Goal: Find specific page/section: Find specific page/section

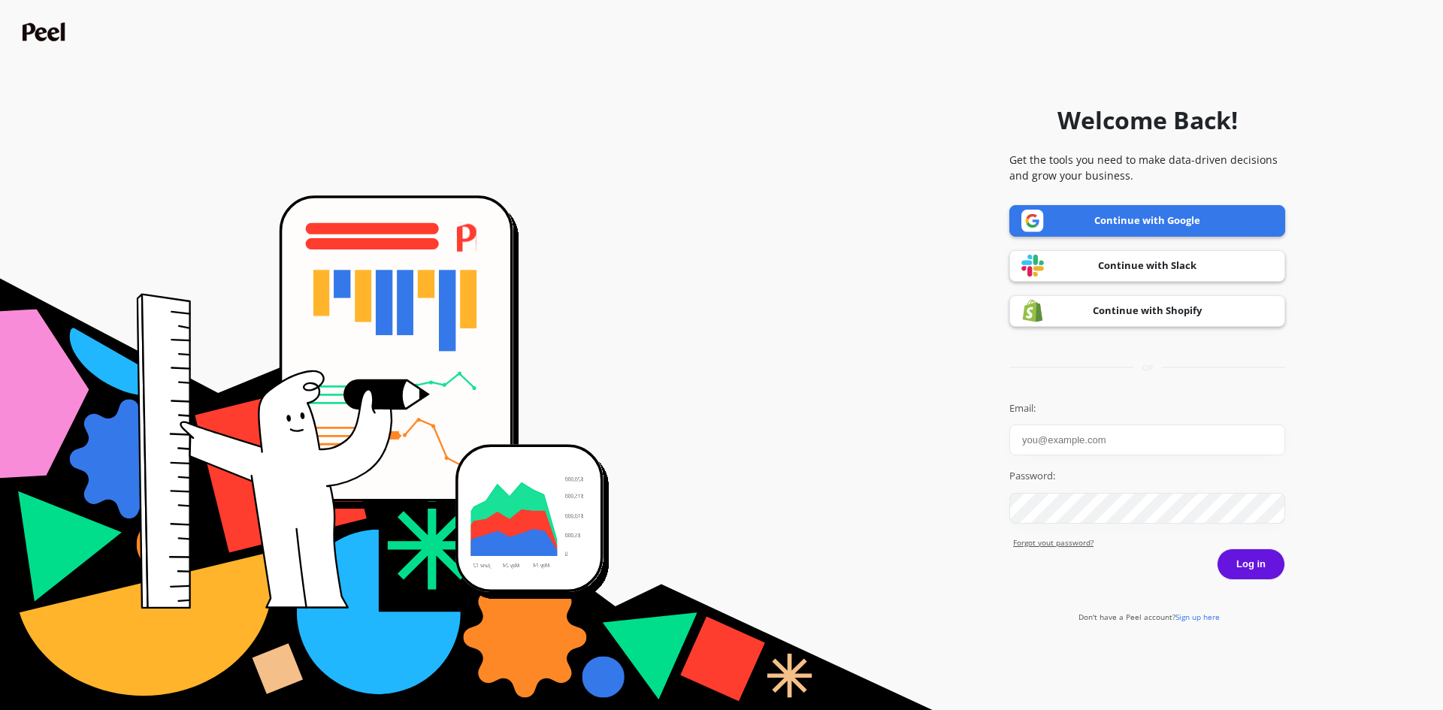
click at [1105, 218] on link "Continue with Google" at bounding box center [1147, 221] width 276 height 32
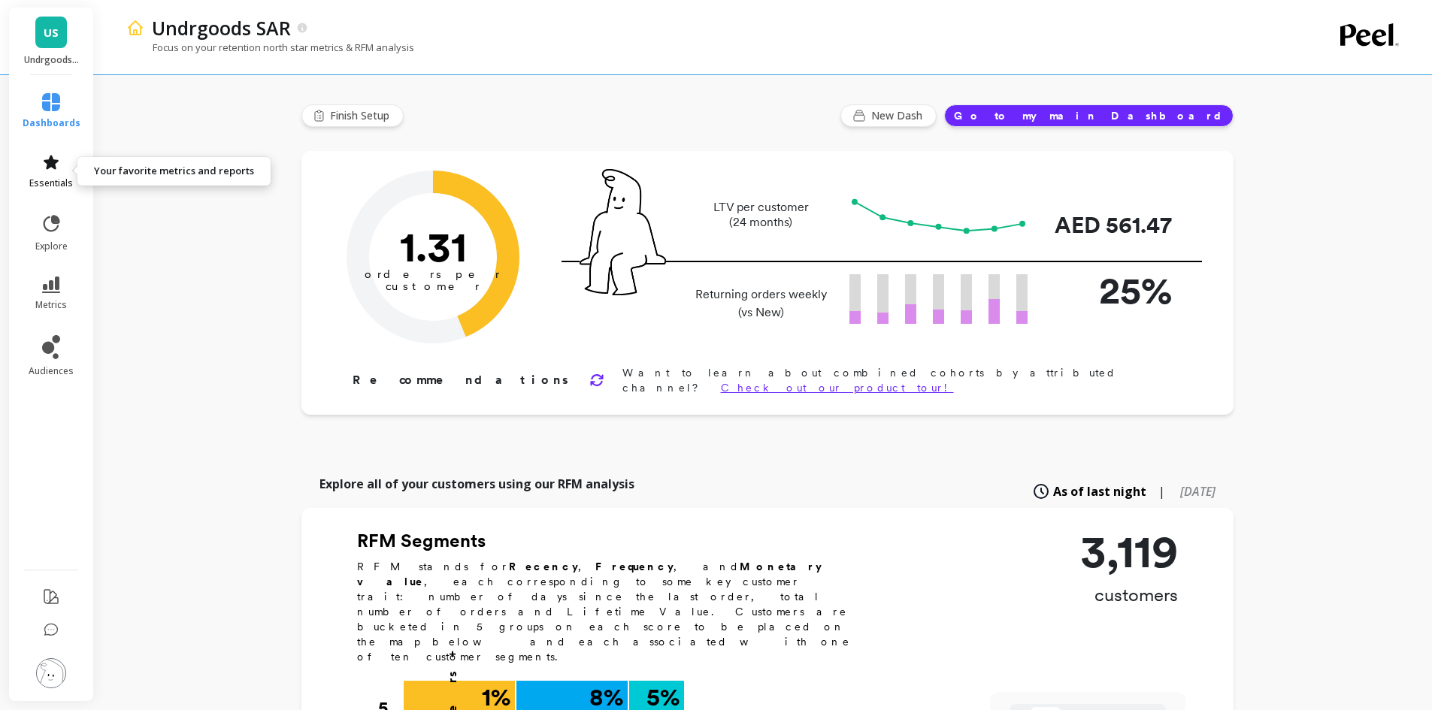
click at [57, 171] on icon at bounding box center [51, 162] width 18 height 18
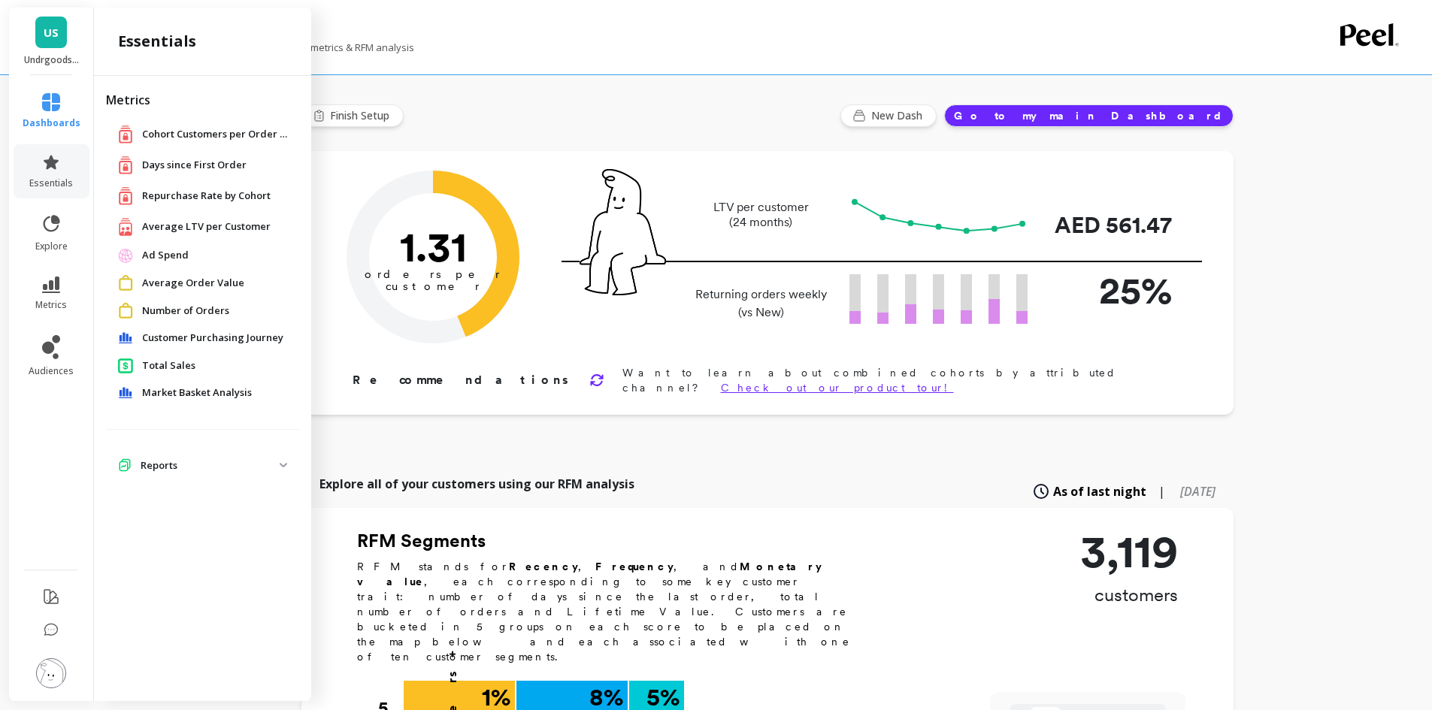
click at [174, 255] on span "Ad Spend" at bounding box center [165, 255] width 47 height 15
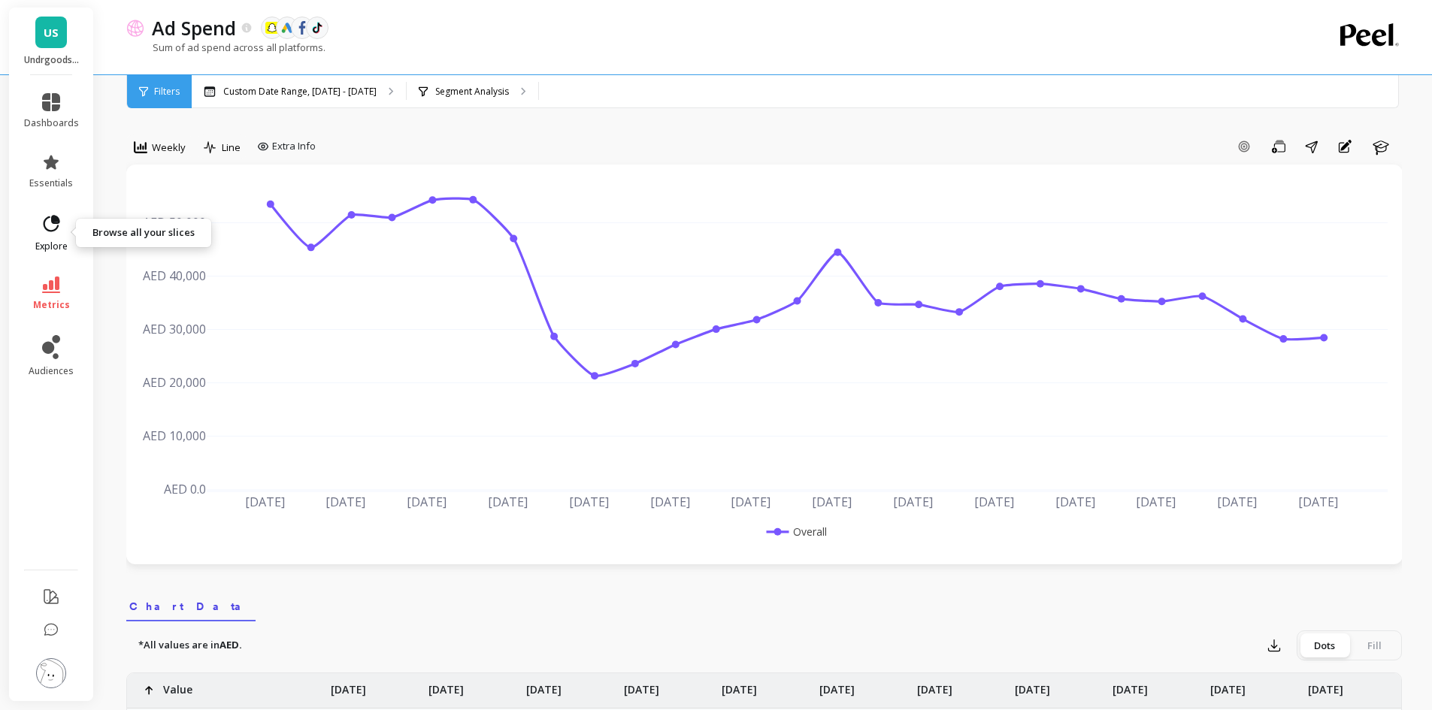
click at [59, 227] on icon at bounding box center [51, 223] width 21 height 21
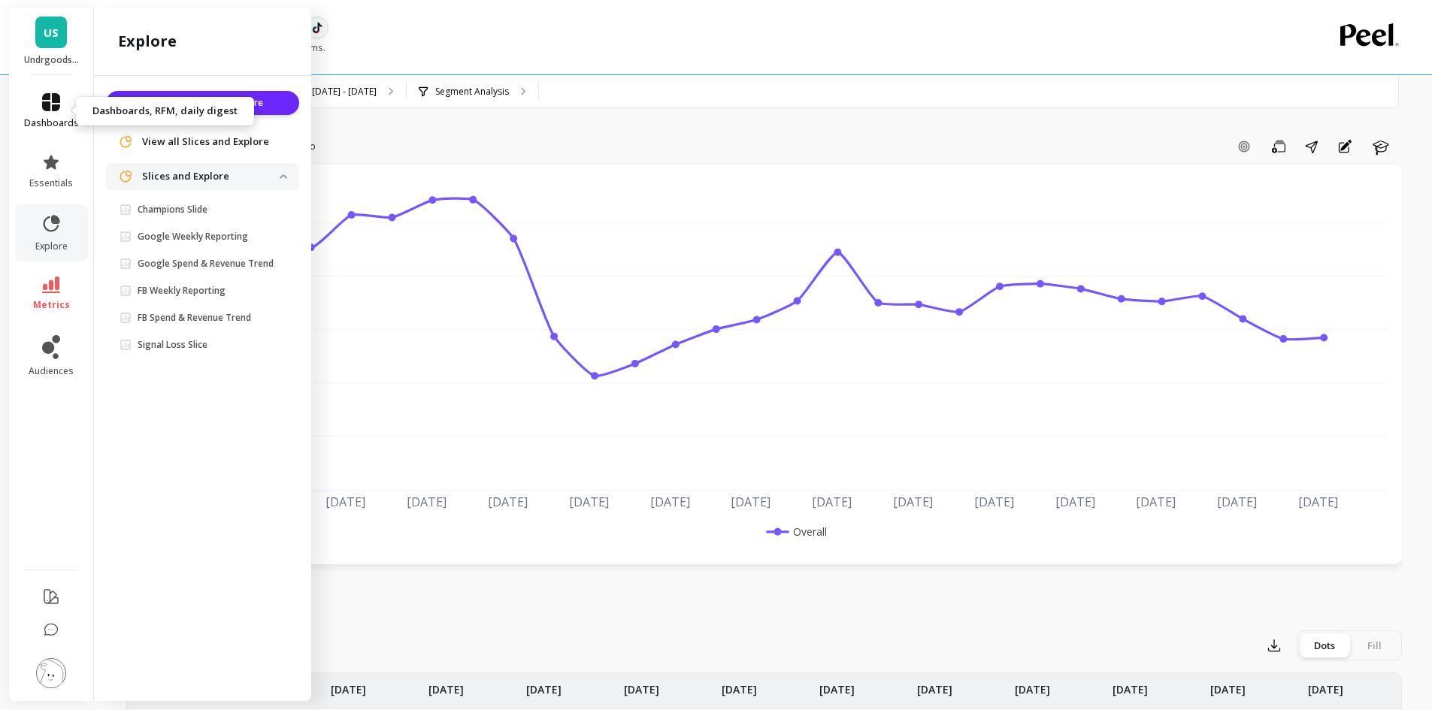
click at [49, 113] on link "dashboards" at bounding box center [51, 111] width 55 height 36
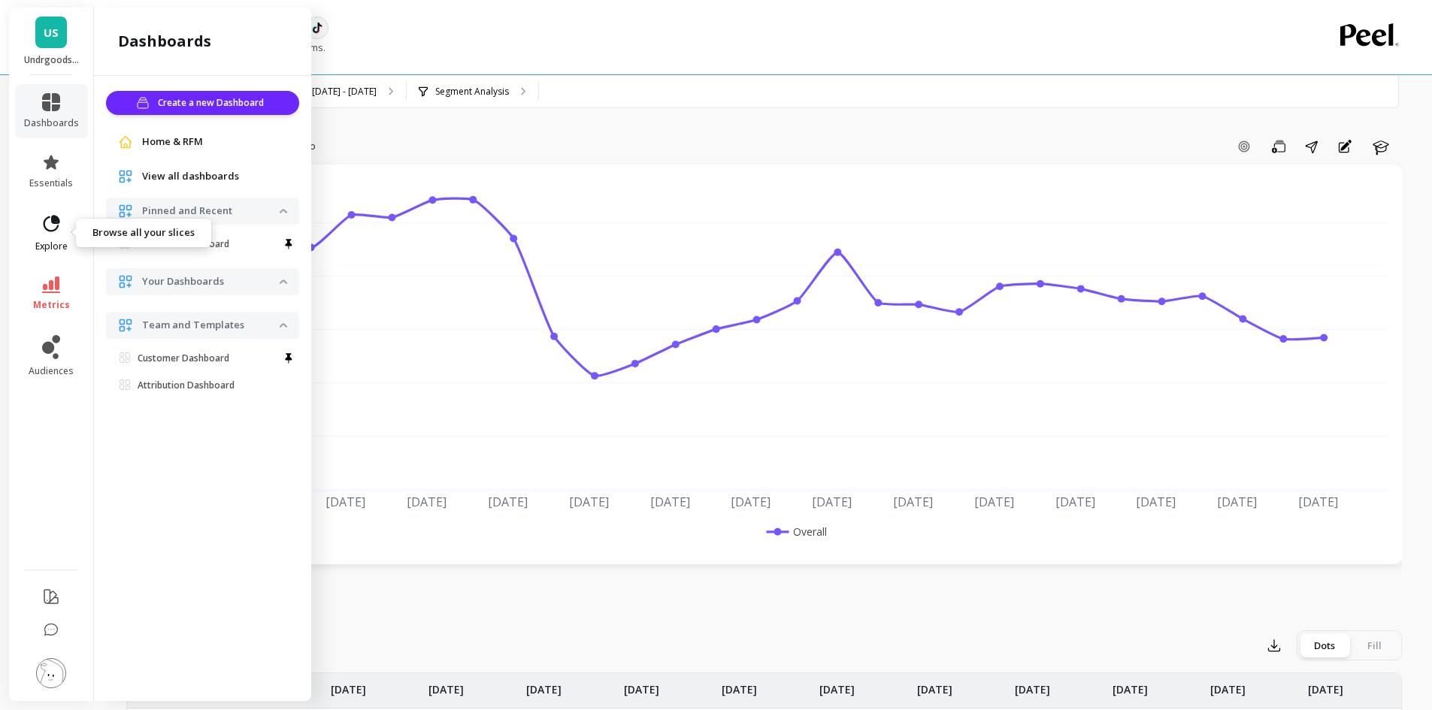
click at [59, 226] on icon at bounding box center [51, 223] width 21 height 21
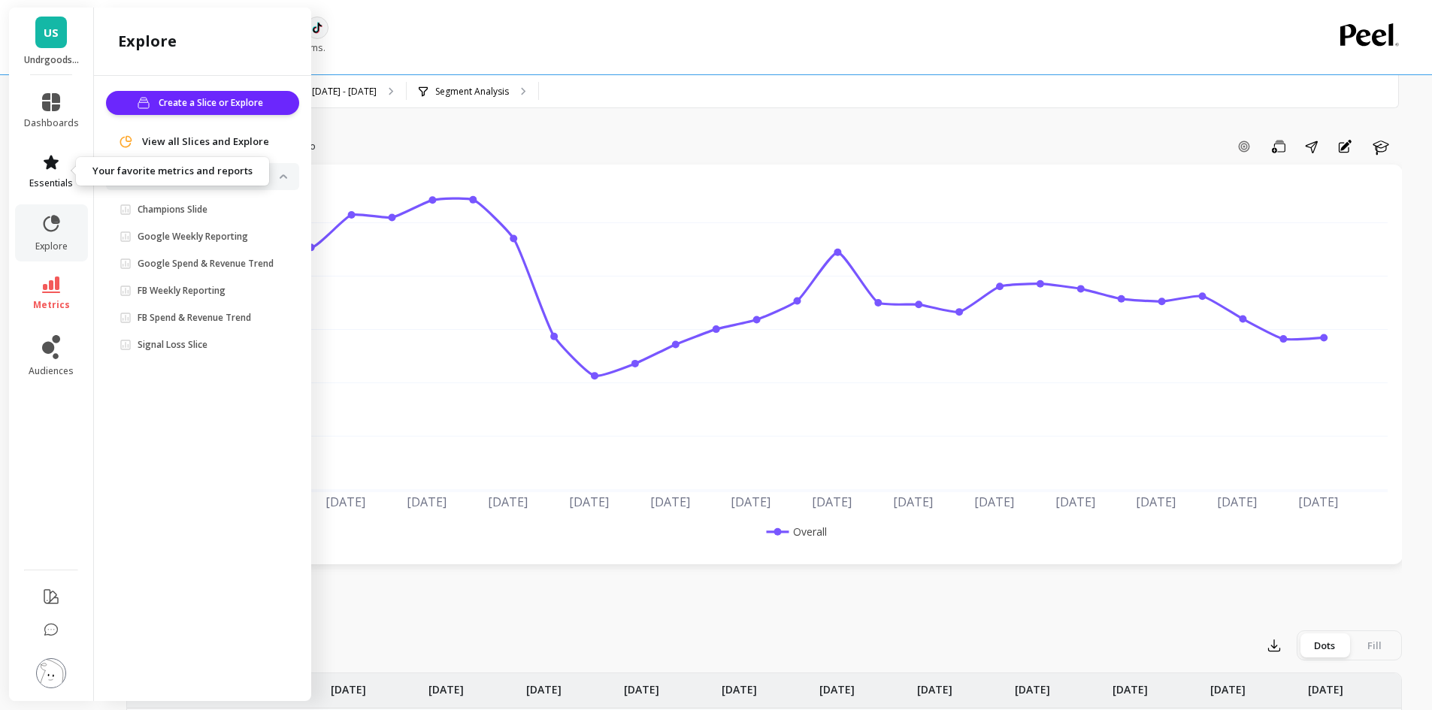
click at [42, 179] on span "essentials" at bounding box center [51, 183] width 44 height 12
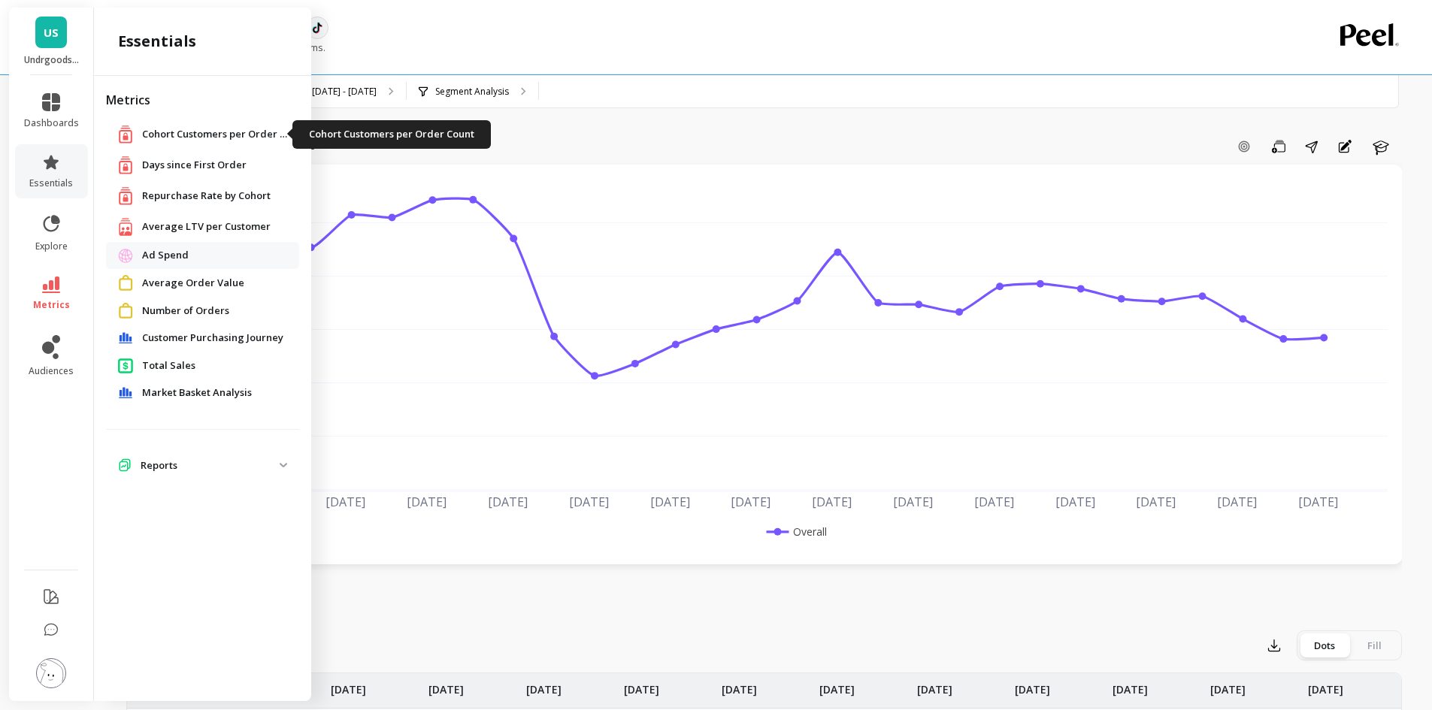
click at [231, 139] on span "Cohort Customers per Order Count" at bounding box center [217, 134] width 150 height 15
